Goal: Transaction & Acquisition: Download file/media

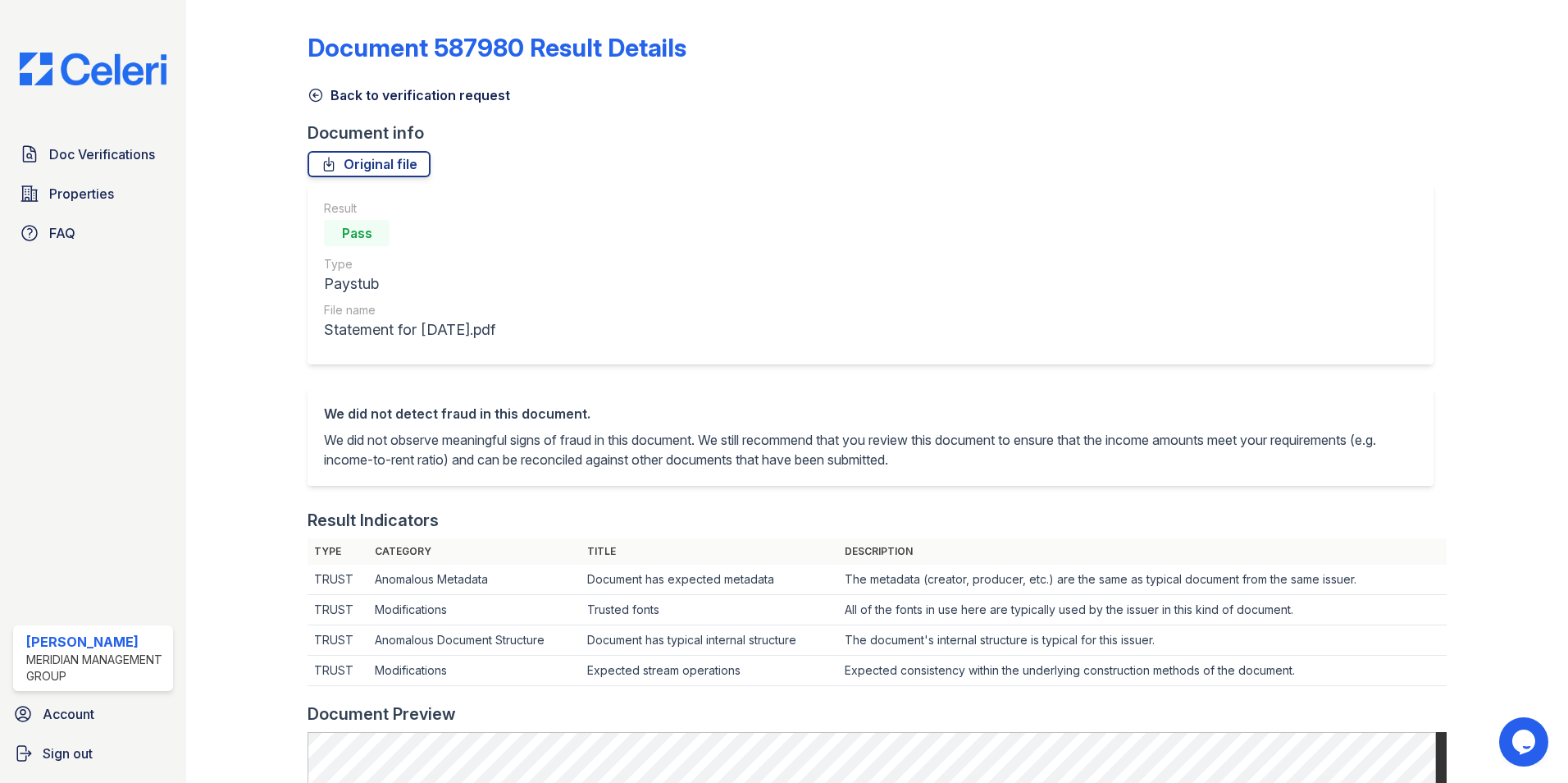
scroll to position [328, 0]
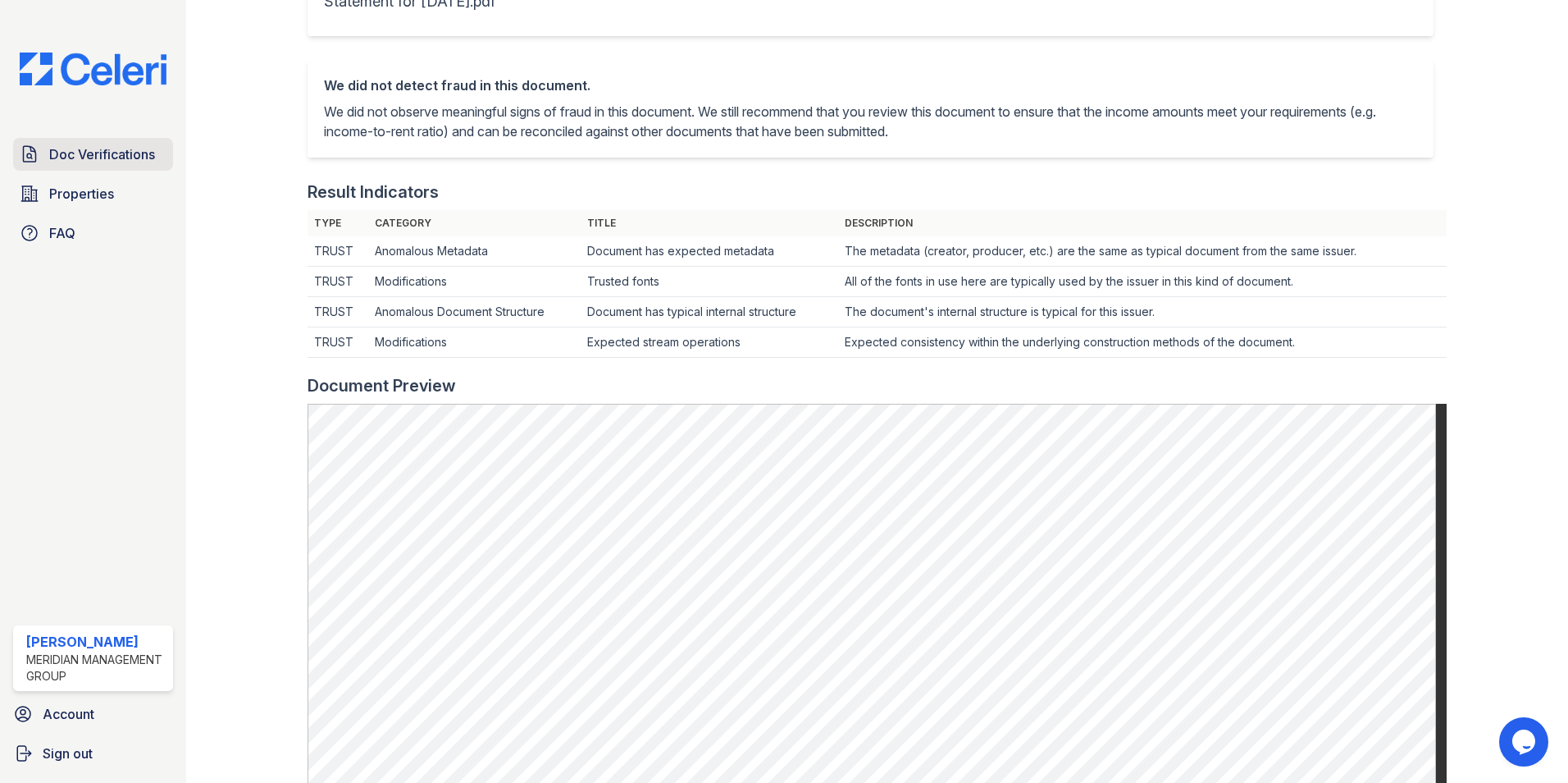
drag, startPoint x: 0, startPoint y: 0, endPoint x: 104, endPoint y: 155, distance: 186.7
click at [104, 155] on span "Doc Verifications" at bounding box center [102, 154] width 106 height 20
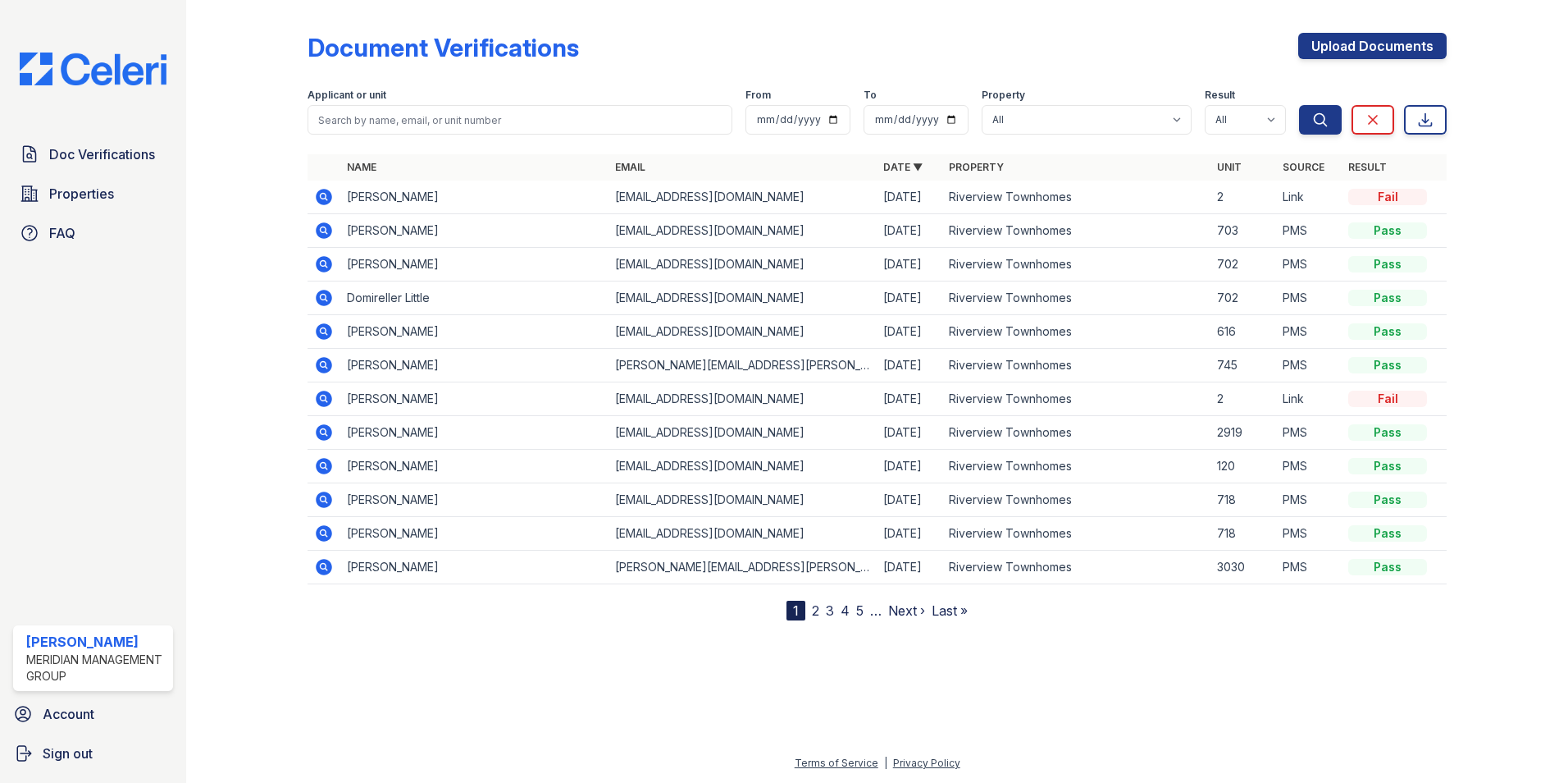
click at [816, 613] on link "2" at bounding box center [815, 611] width 7 height 17
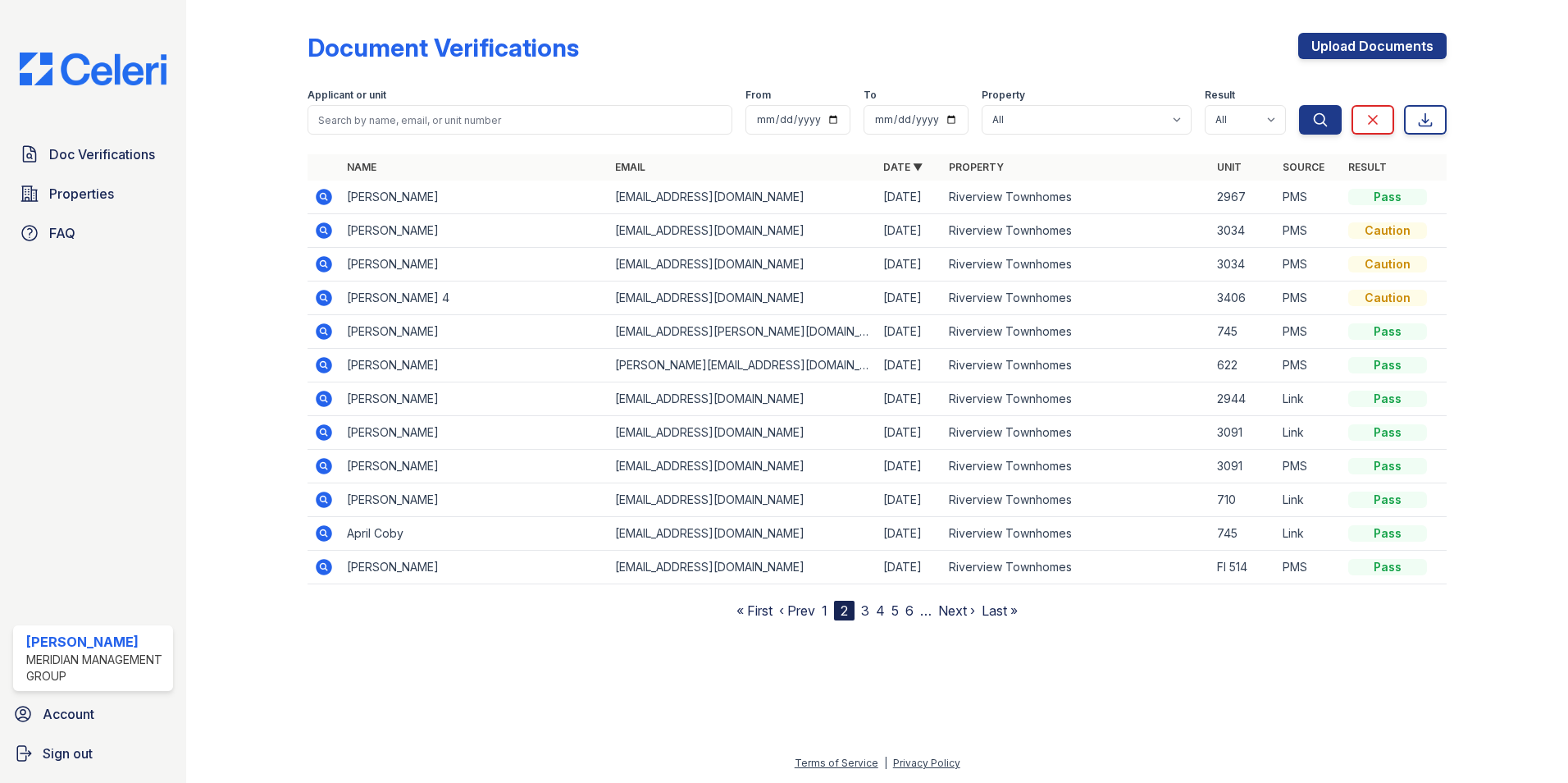
click at [325, 230] on icon at bounding box center [322, 229] width 4 height 4
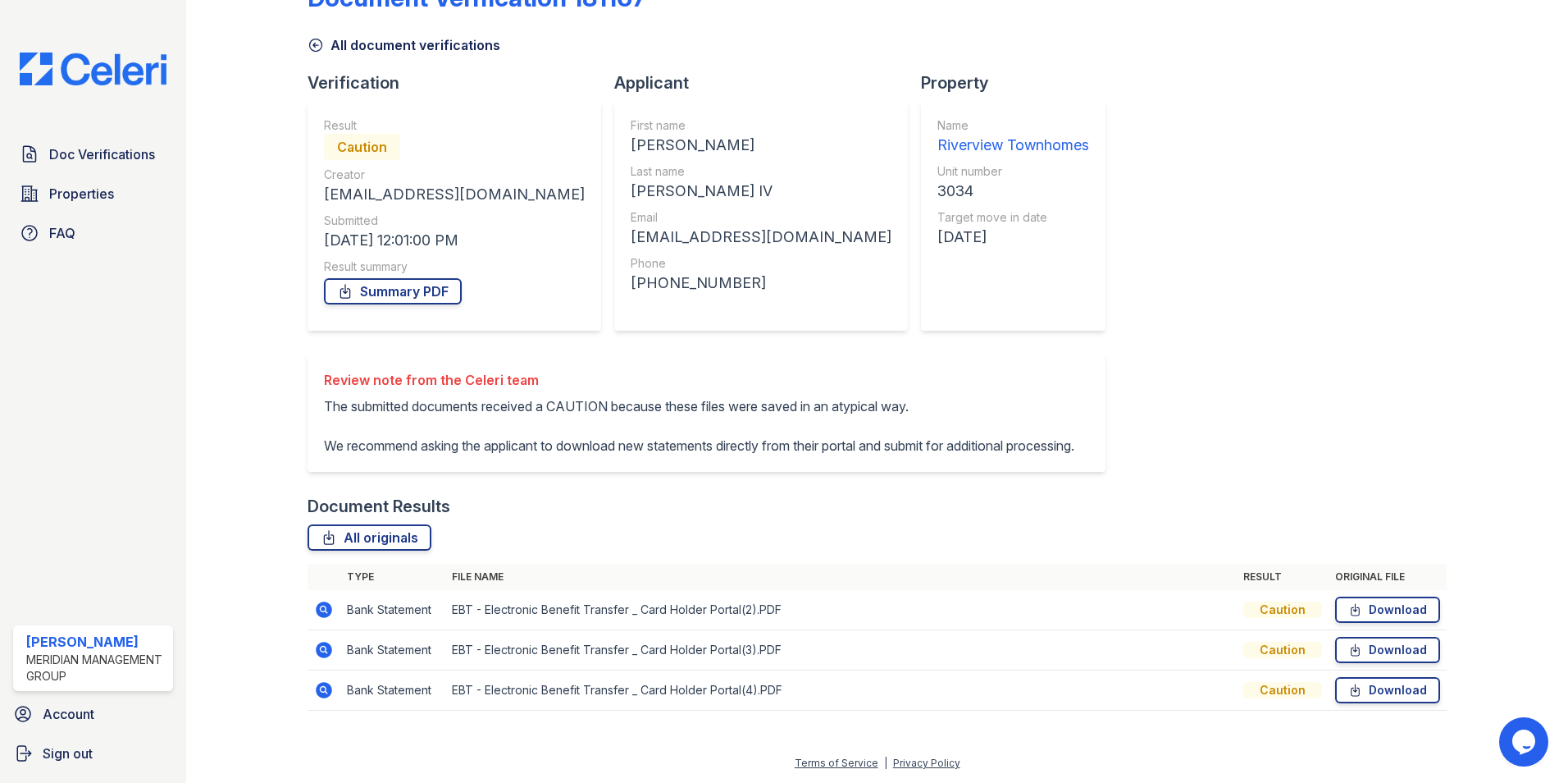
scroll to position [89, 0]
click at [1406, 609] on link "Download" at bounding box center [1388, 610] width 105 height 27
click at [1378, 649] on link "Download" at bounding box center [1388, 650] width 105 height 27
click at [1386, 690] on link "Download" at bounding box center [1388, 691] width 105 height 27
